Goal: Task Accomplishment & Management: Manage account settings

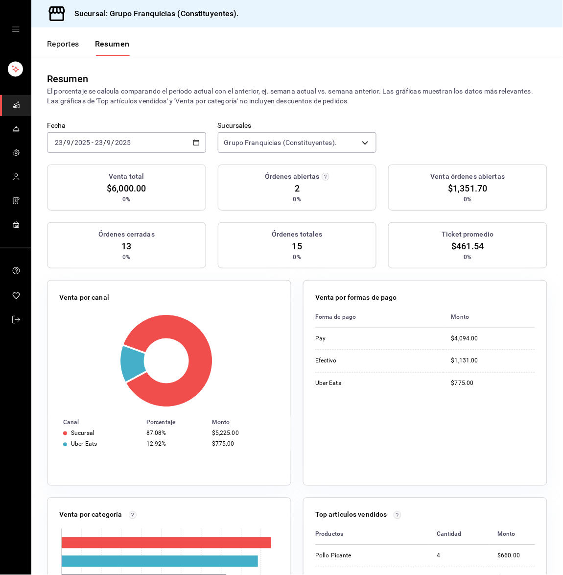
scroll to position [5, 0]
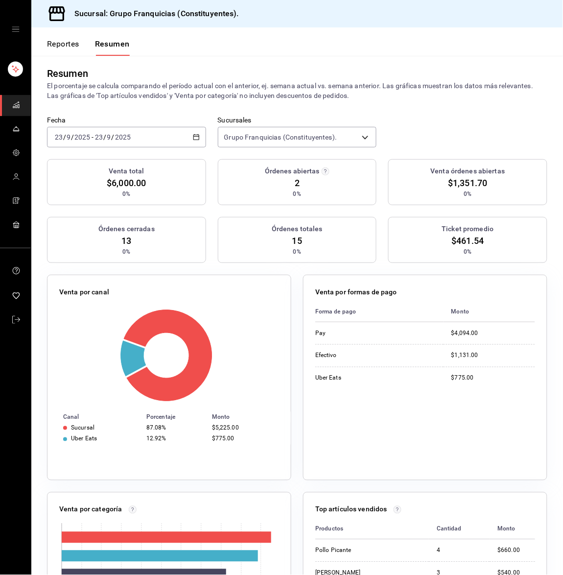
click at [110, 133] on input "9" at bounding box center [109, 137] width 5 height 8
click at [102, 178] on li "Ayer" at bounding box center [93, 189] width 92 height 22
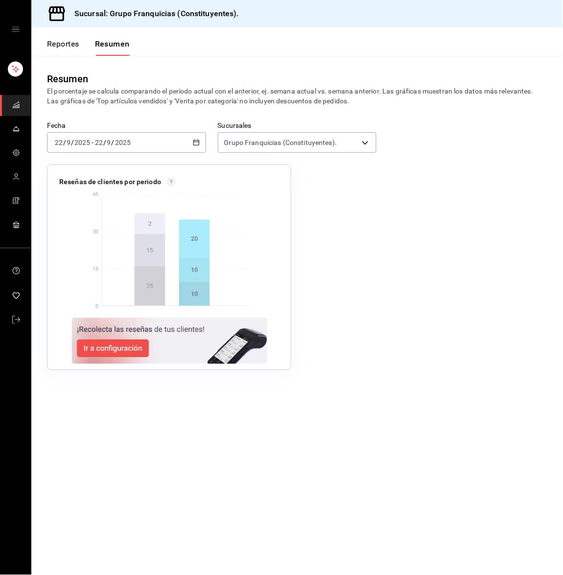
scroll to position [0, 0]
click at [98, 141] on input "22" at bounding box center [98, 143] width 9 height 8
click at [97, 163] on li "Hoy" at bounding box center [93, 172] width 92 height 22
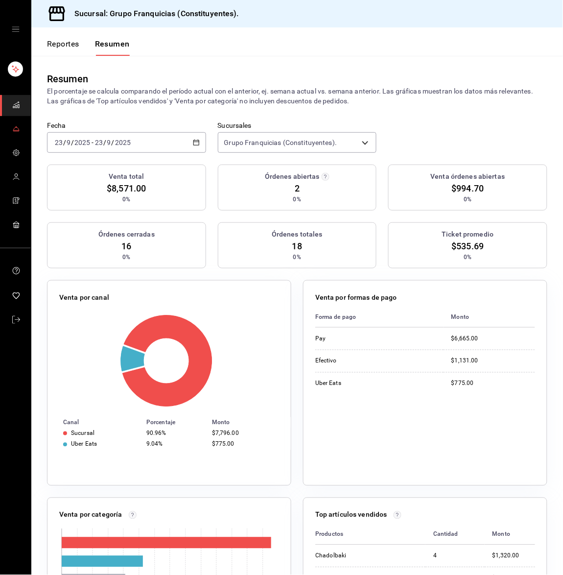
click at [14, 132] on icon "mailbox folders" at bounding box center [16, 129] width 8 height 8
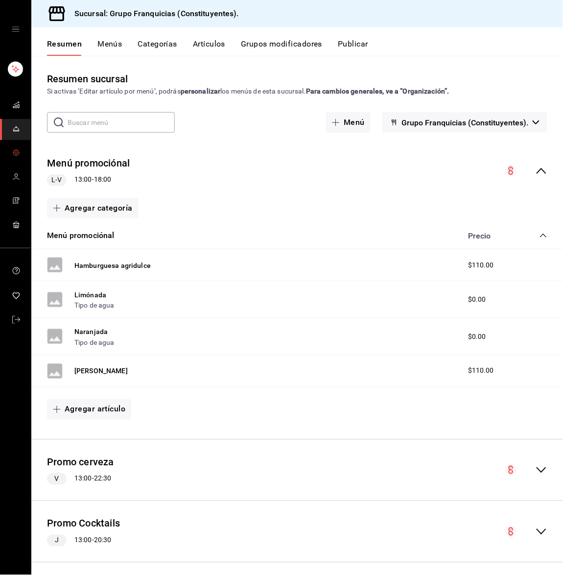
click at [17, 154] on icon "mailbox folders" at bounding box center [16, 153] width 8 height 8
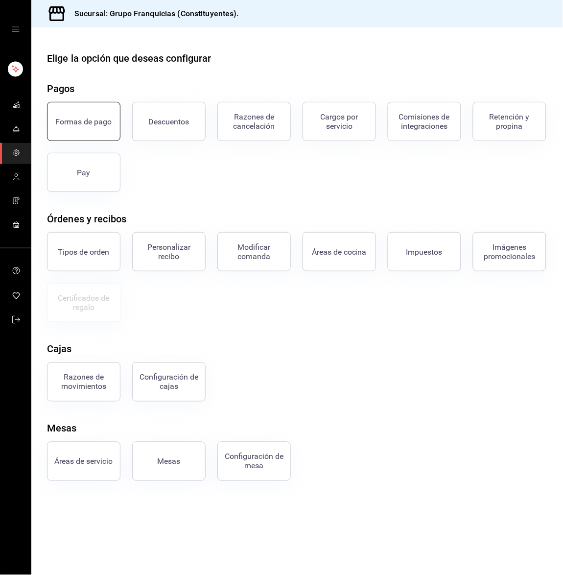
click at [80, 126] on button "Formas de pago" at bounding box center [83, 121] width 73 height 39
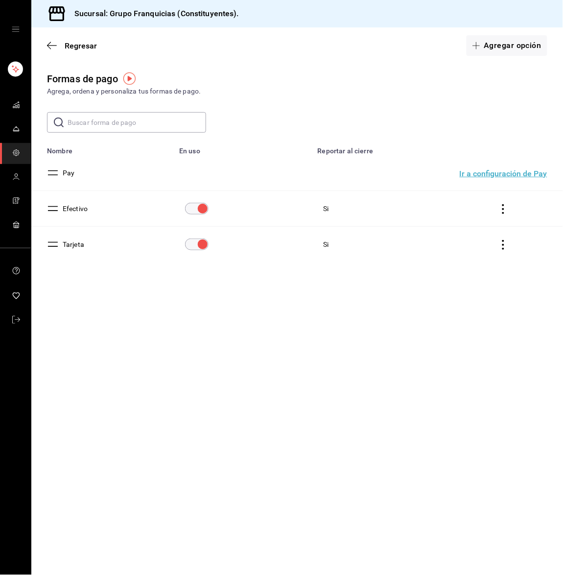
click at [134, 125] on input "text" at bounding box center [137, 123] width 139 height 20
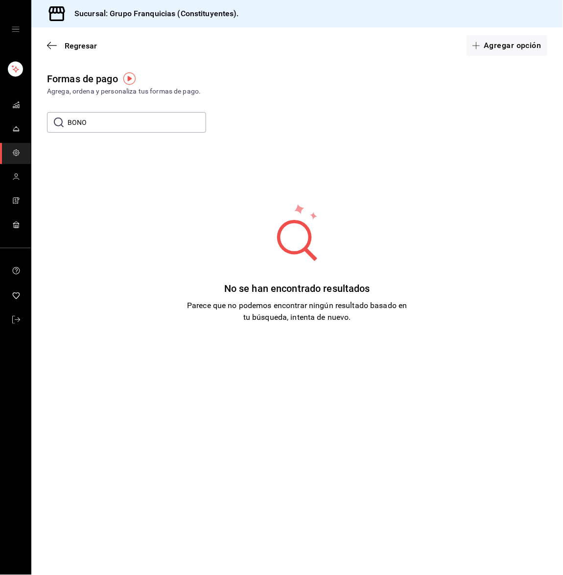
click at [112, 113] on input "BONO" at bounding box center [137, 123] width 139 height 20
type input "B"
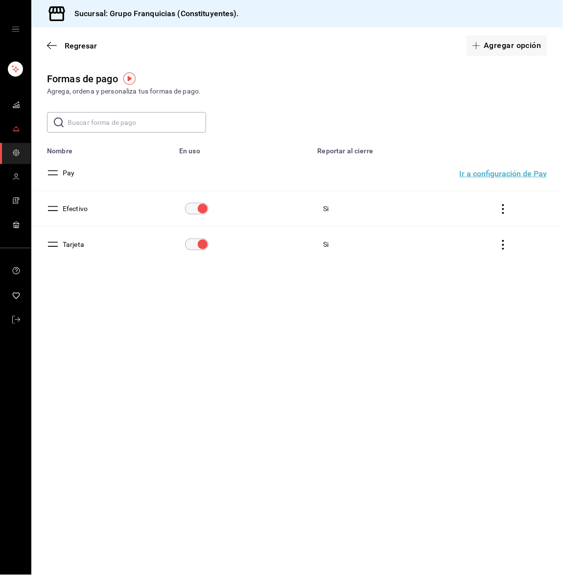
click at [14, 129] on icon "mailbox folders" at bounding box center [16, 129] width 8 height 8
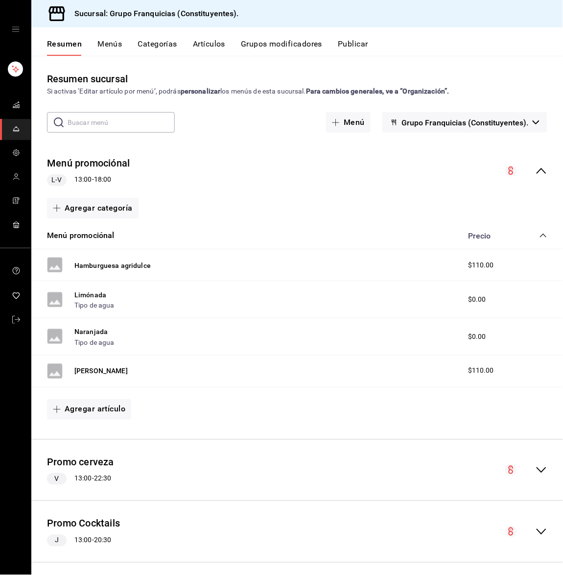
click at [102, 42] on button "Menús" at bounding box center [109, 47] width 24 height 17
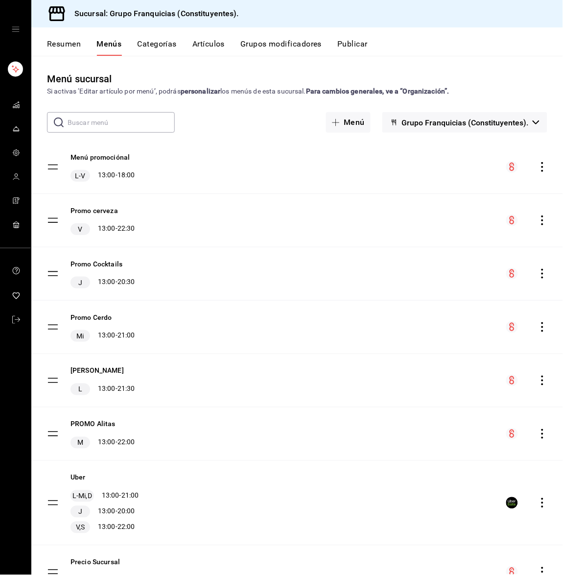
click at [150, 45] on button "Categorías" at bounding box center [158, 47] width 40 height 17
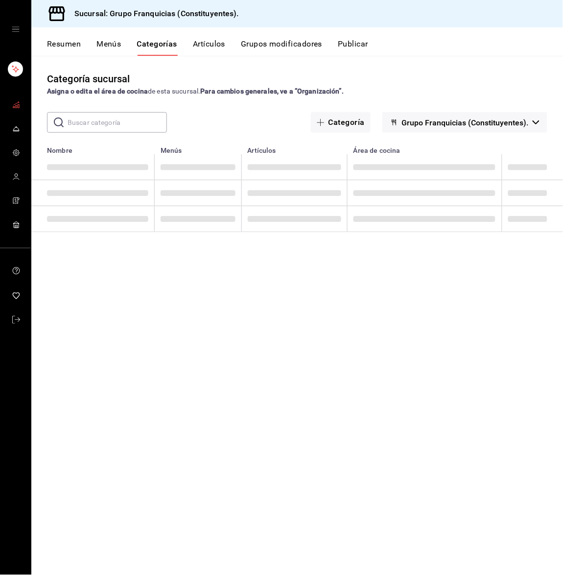
click at [24, 95] on link "mailbox folders" at bounding box center [15, 105] width 31 height 21
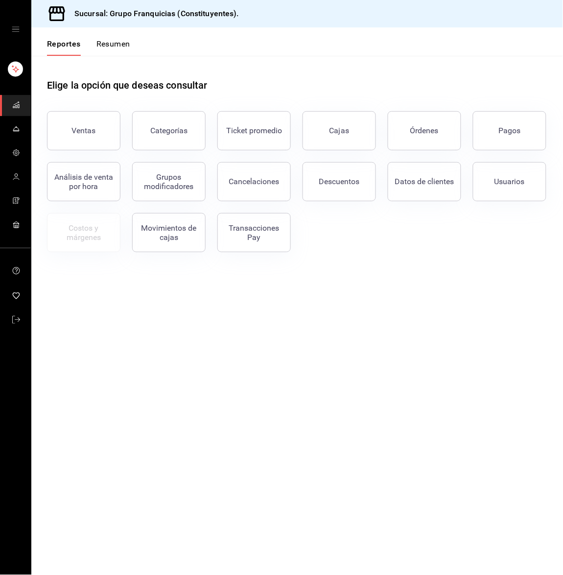
click at [119, 46] on button "Resumen" at bounding box center [113, 47] width 34 height 17
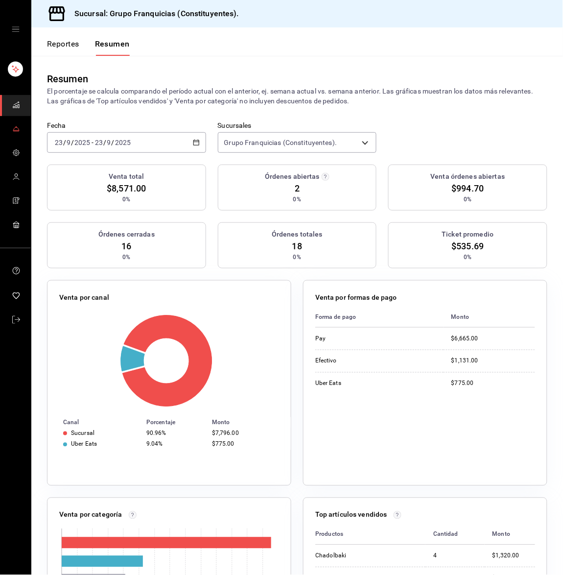
click at [14, 126] on icon "mailbox folders" at bounding box center [16, 129] width 8 height 8
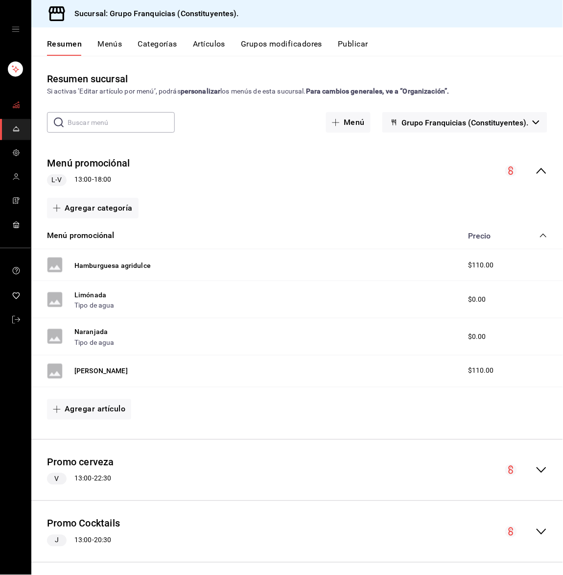
click at [16, 108] on icon "mailbox folders" at bounding box center [16, 105] width 8 height 8
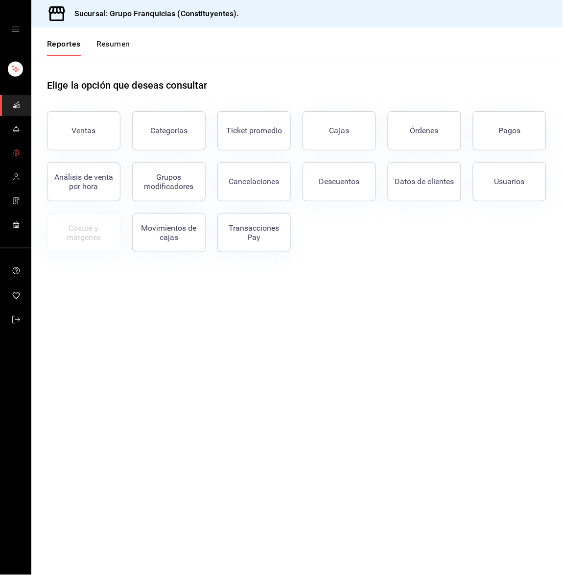
click at [13, 150] on icon "mailbox folders" at bounding box center [16, 153] width 6 height 6
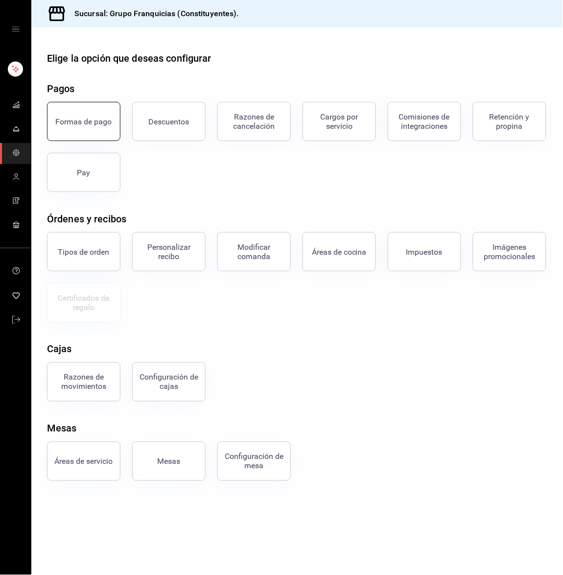
click at [101, 122] on div "Formas de pago" at bounding box center [84, 121] width 56 height 9
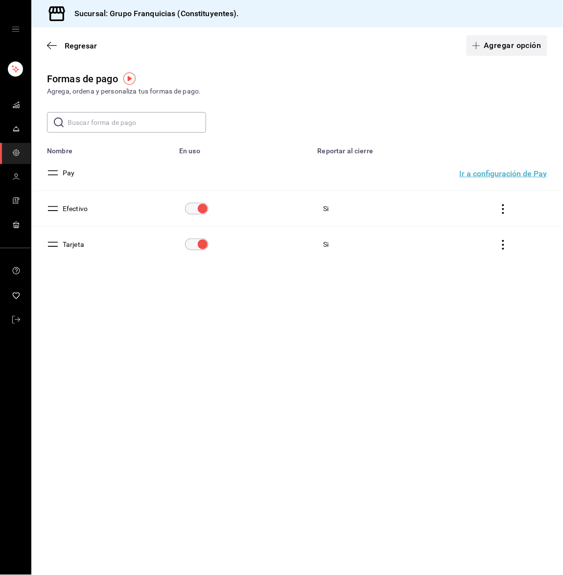
click at [499, 47] on button "Agregar opción" at bounding box center [507, 45] width 81 height 21
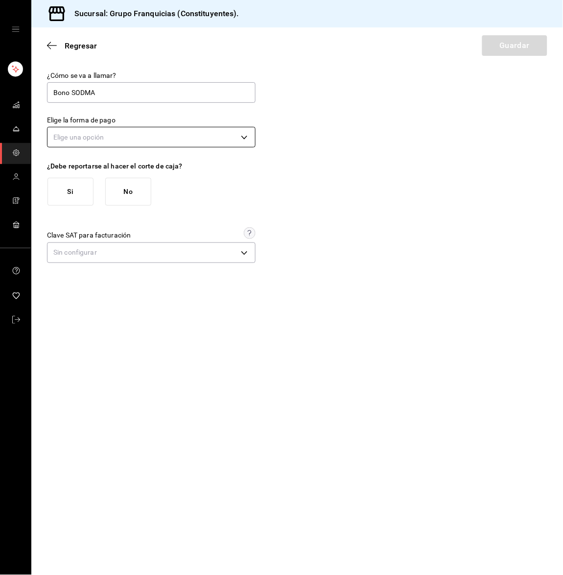
type input "Bono SODMA"
click at [191, 131] on body "Sucursal: Grupo Franquicias (Constituyentes). Regresar Guardar ¿Cómo se va a ll…" at bounding box center [281, 287] width 563 height 575
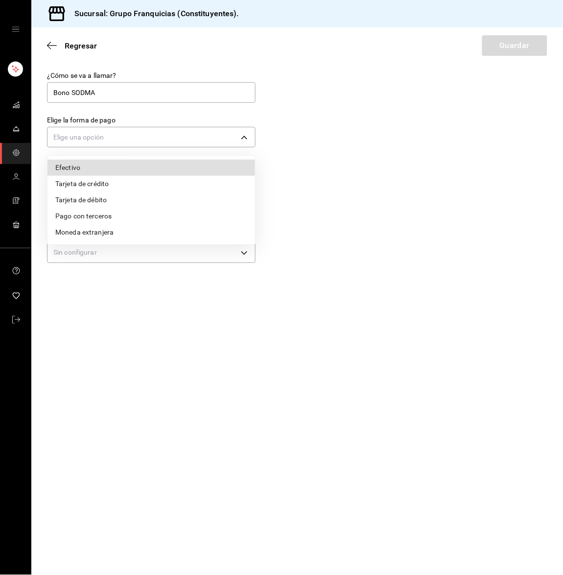
click at [312, 235] on div at bounding box center [281, 287] width 563 height 575
